Goal: Information Seeking & Learning: Learn about a topic

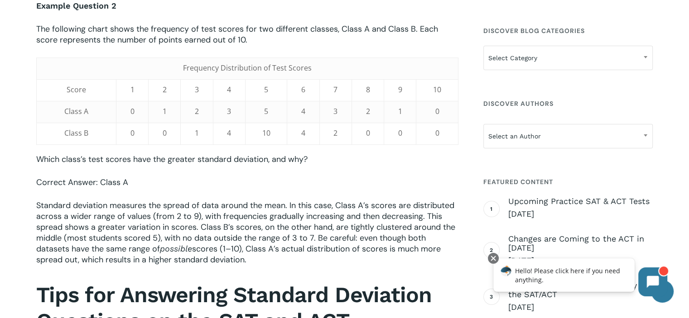
scroll to position [772, 0]
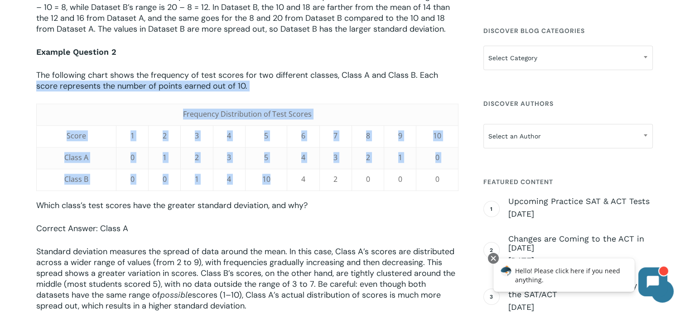
drag, startPoint x: 27, startPoint y: 100, endPoint x: 273, endPoint y: 172, distance: 257.0
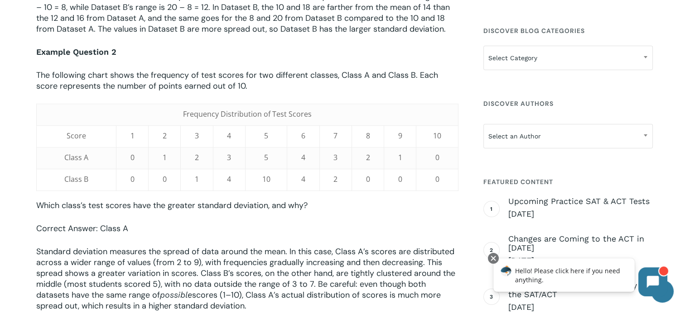
click at [442, 202] on p "Which class’s test scores have the greater standard deviation, and why?" at bounding box center [247, 211] width 422 height 23
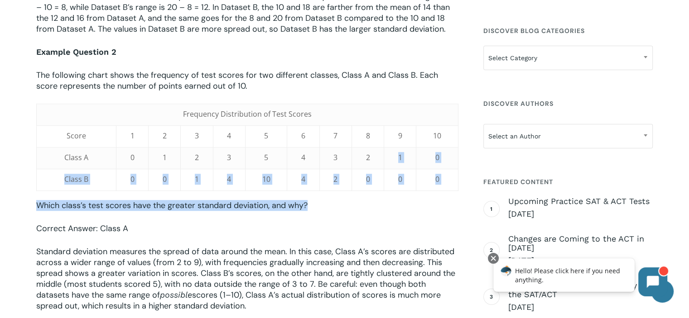
drag, startPoint x: 461, startPoint y: 198, endPoint x: 377, endPoint y: 159, distance: 93.2
click at [377, 159] on div "When preparing for the SAT or ACT, students will eventually encounter questions…" at bounding box center [247, 108] width 431 height 1155
click at [409, 223] on p "Which class’s test scores have the greater standard deviation, and why?" at bounding box center [247, 211] width 422 height 23
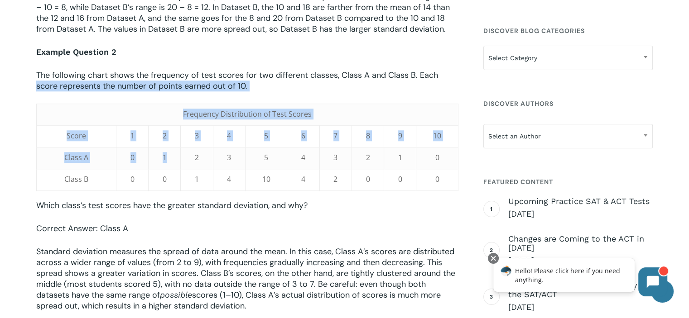
drag, startPoint x: 34, startPoint y: 96, endPoint x: 188, endPoint y: 164, distance: 167.8
click at [188, 164] on div "When preparing for the SAT or ACT, students will eventually encounter questions…" at bounding box center [247, 108] width 431 height 1155
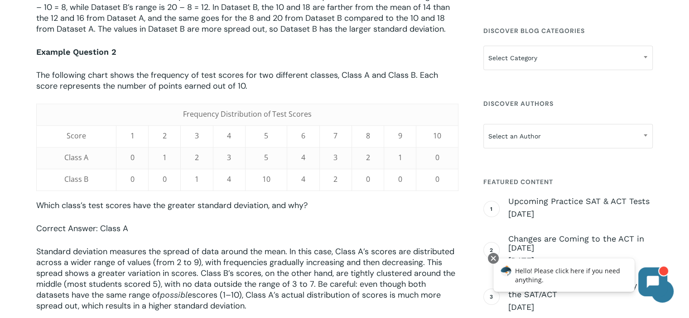
click at [321, 210] on p "Which class’s test scores have the greater standard deviation, and why?" at bounding box center [247, 211] width 422 height 23
